Goal: Task Accomplishment & Management: Complete application form

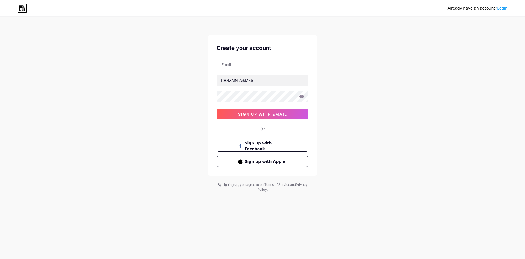
click at [244, 65] on input "text" at bounding box center [262, 64] width 91 height 11
paste input "[EMAIL_ADDRESS][DOMAIN_NAME]"
type input "[EMAIL_ADDRESS][DOMAIN_NAME]"
paste input "bitez"
type input "bitez"
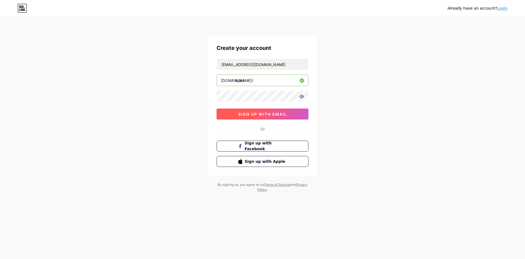
click at [255, 119] on button "sign up with email" at bounding box center [263, 113] width 92 height 11
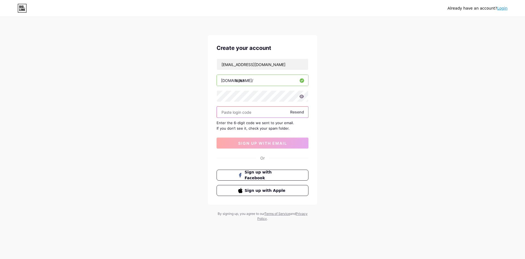
click at [249, 112] on input "text" at bounding box center [262, 111] width 91 height 11
paste input "456071"
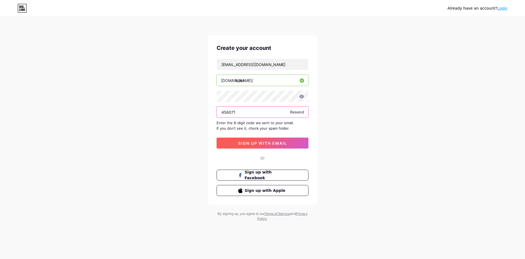
type input "456071"
click at [264, 137] on button "sign up with email" at bounding box center [263, 142] width 92 height 11
